Goal: Find specific page/section

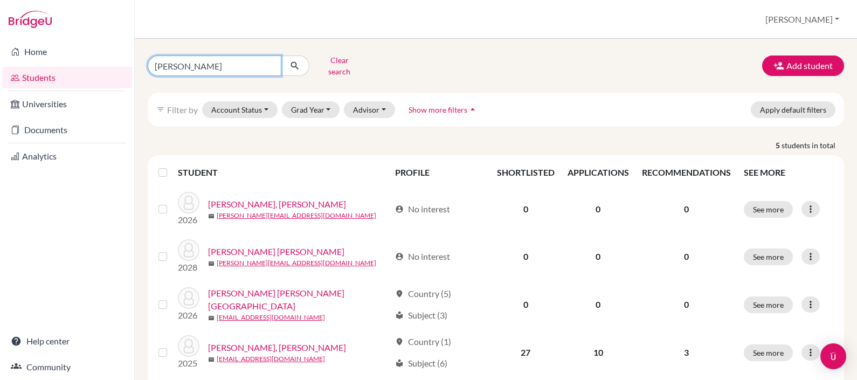
drag, startPoint x: 225, startPoint y: 64, endPoint x: 164, endPoint y: 56, distance: 62.1
click at [164, 56] on input "[PERSON_NAME]" at bounding box center [215, 66] width 134 height 20
click at [270, 56] on input "[PERSON_NAME]" at bounding box center [215, 66] width 134 height 20
click at [270, 61] on input "[PERSON_NAME]" at bounding box center [215, 66] width 134 height 20
click at [266, 61] on input "Find student by name..." at bounding box center [215, 66] width 134 height 20
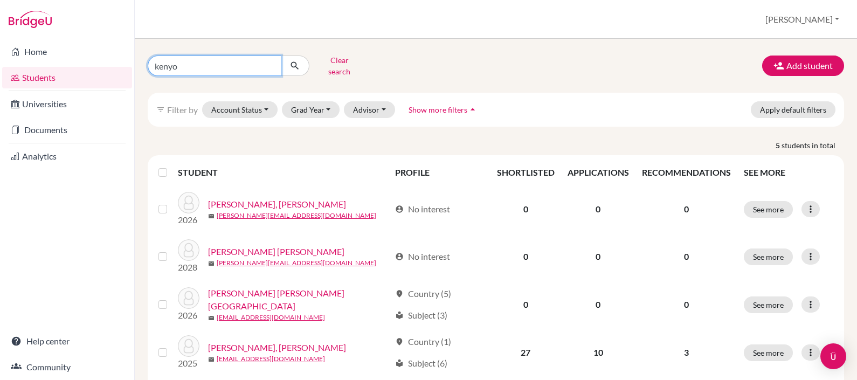
type input "[PERSON_NAME]"
click button "submit" at bounding box center [295, 66] width 29 height 20
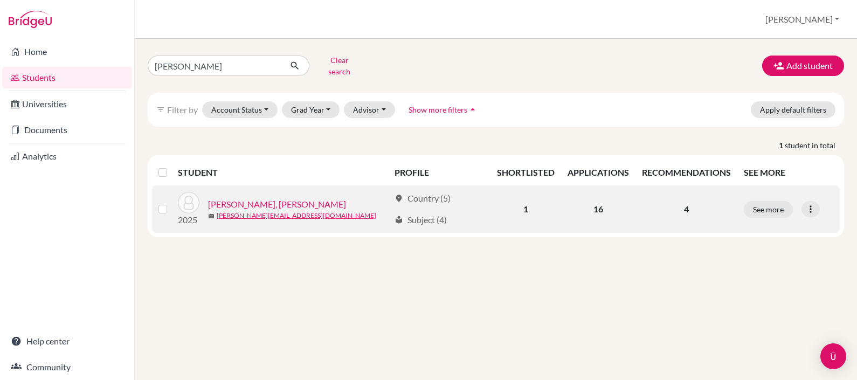
click at [269, 198] on link "[PERSON_NAME], [PERSON_NAME]" at bounding box center [277, 204] width 138 height 13
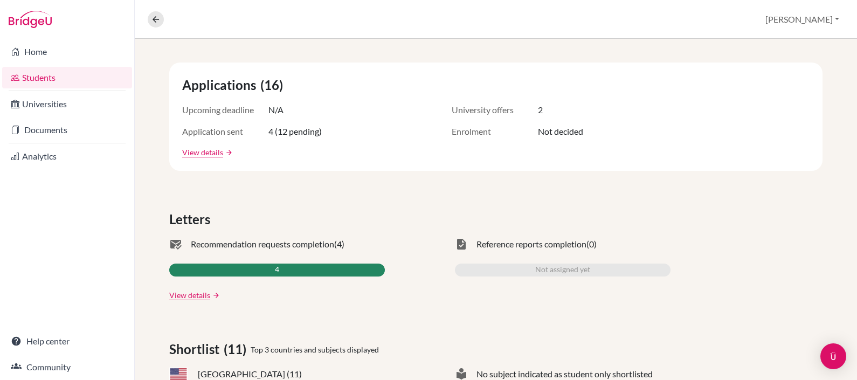
scroll to position [67, 0]
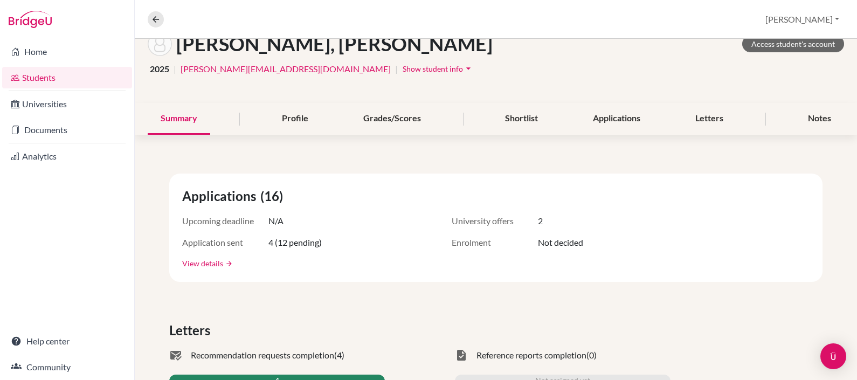
click at [201, 260] on link "View details" at bounding box center [202, 263] width 41 height 11
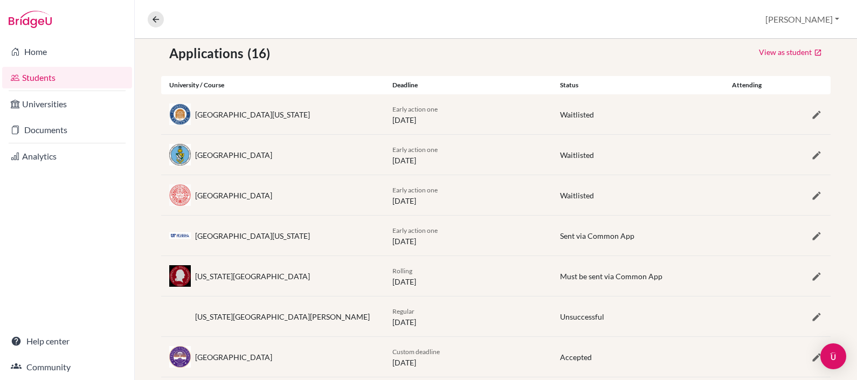
scroll to position [176, 0]
